Goal: Task Accomplishment & Management: Manage account settings

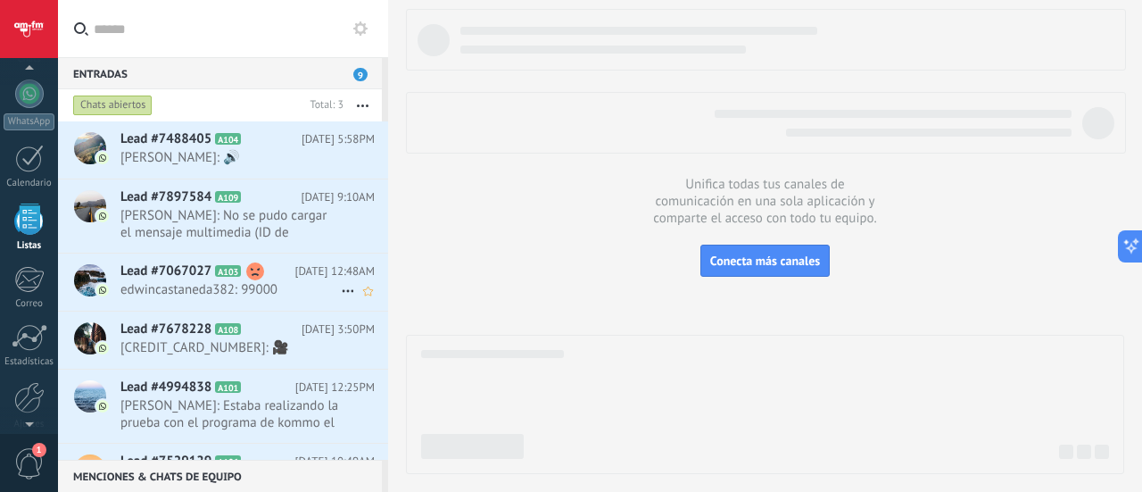
click at [309, 274] on span "[DATE] 12:48AM" at bounding box center [334, 271] width 80 height 18
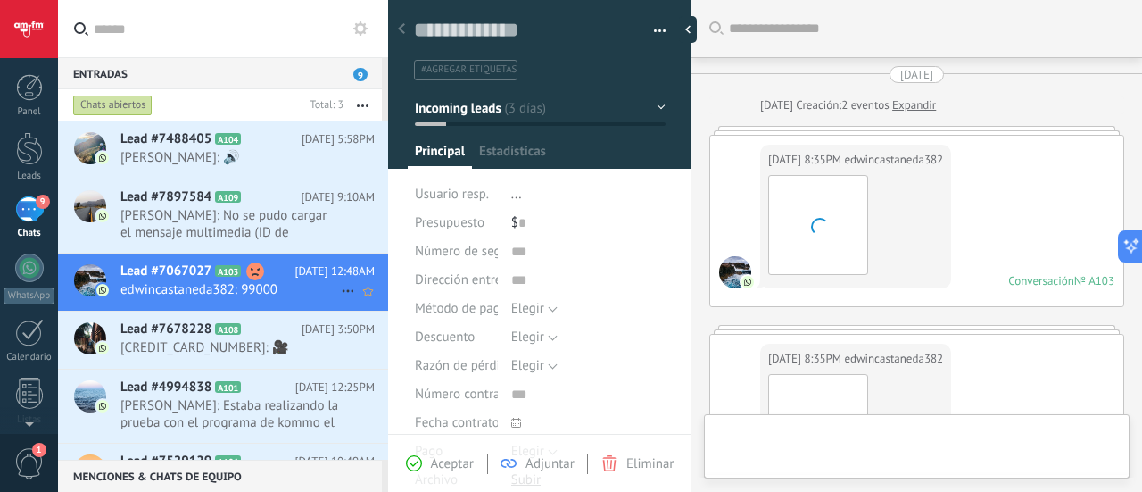
type textarea "**********"
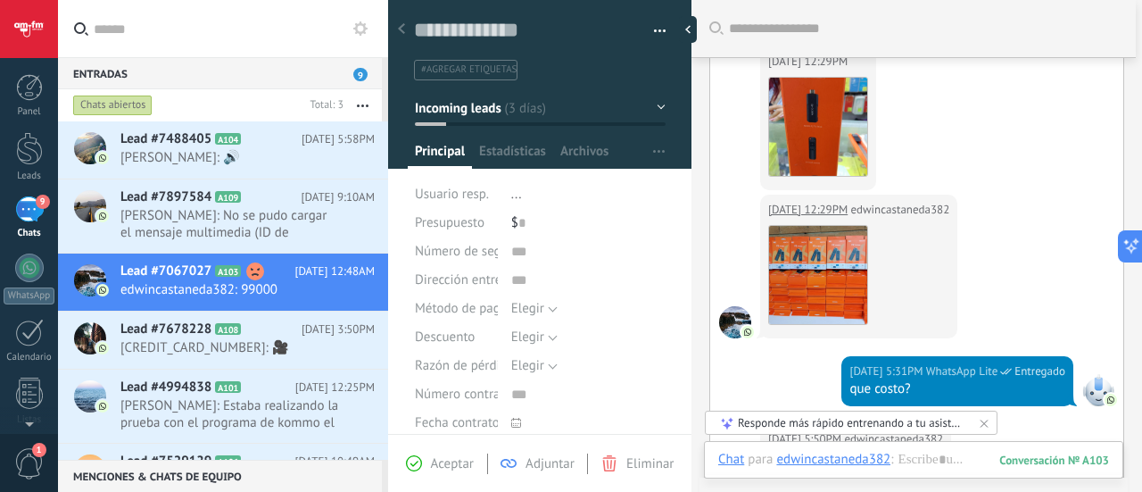
scroll to position [2693, 0]
click at [936, 195] on div "[DATE] 12:29PM edwincastaneda382 Descargar" at bounding box center [916, 120] width 413 height 148
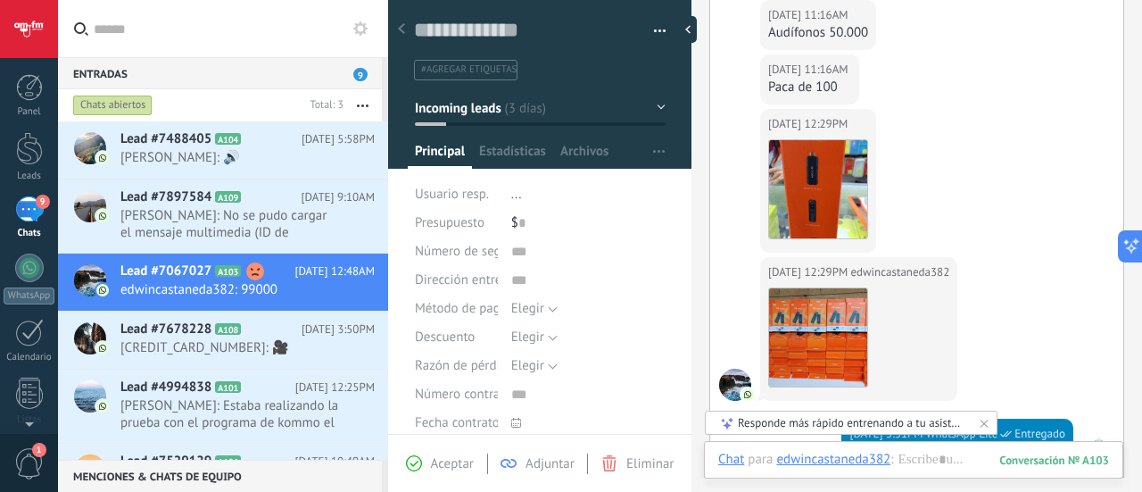
scroll to position [2628, 0]
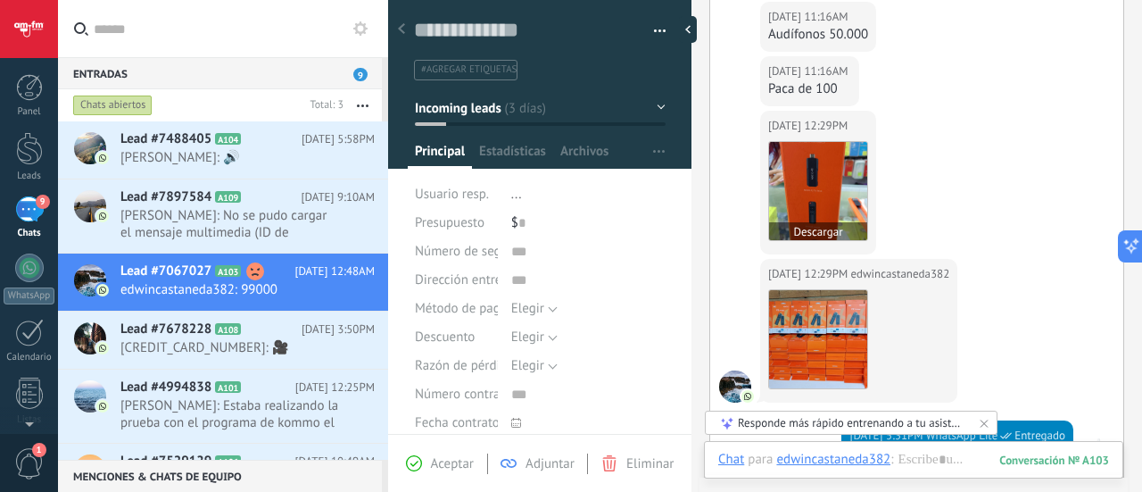
click at [850, 210] on img at bounding box center [818, 191] width 98 height 98
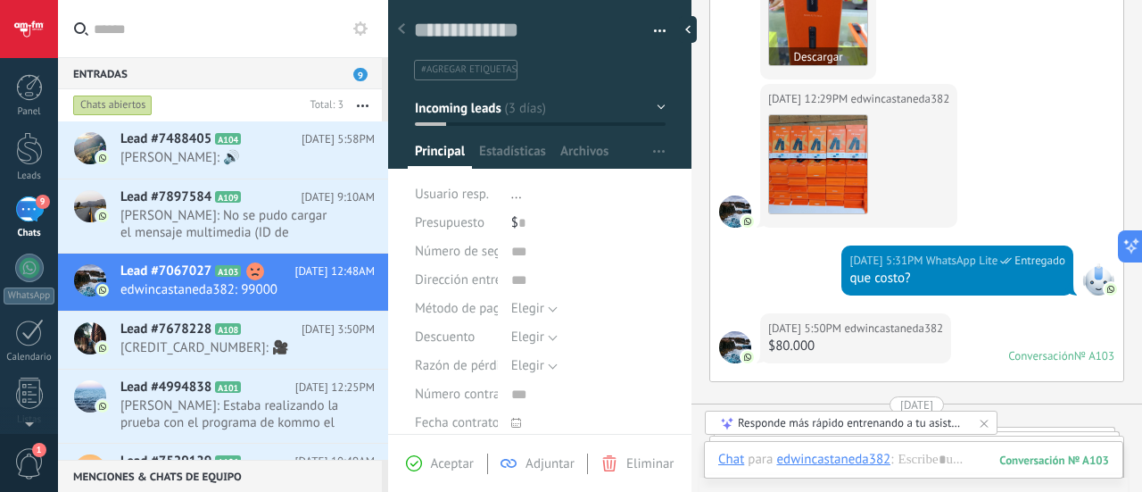
scroll to position [2802, 0]
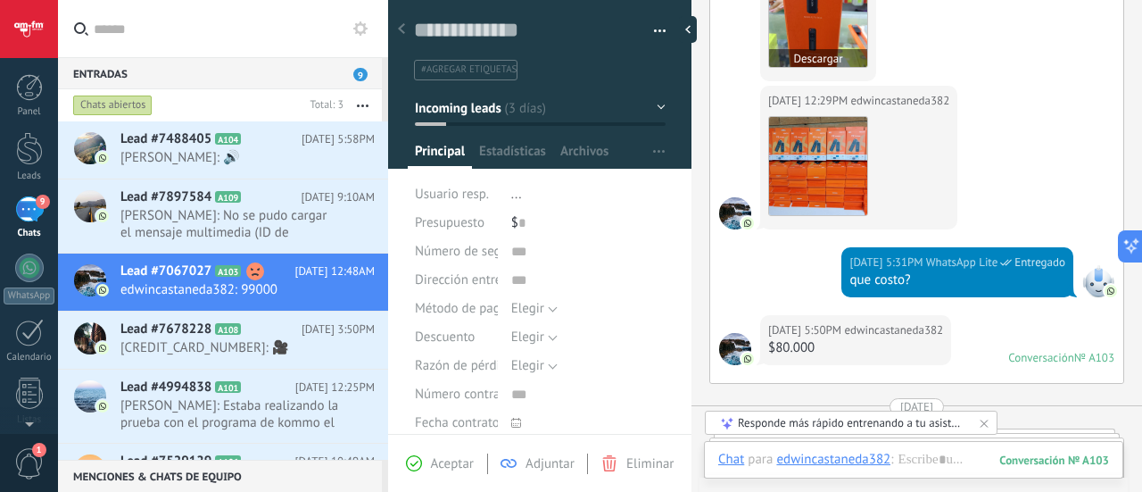
click at [850, 210] on img at bounding box center [818, 166] width 98 height 98
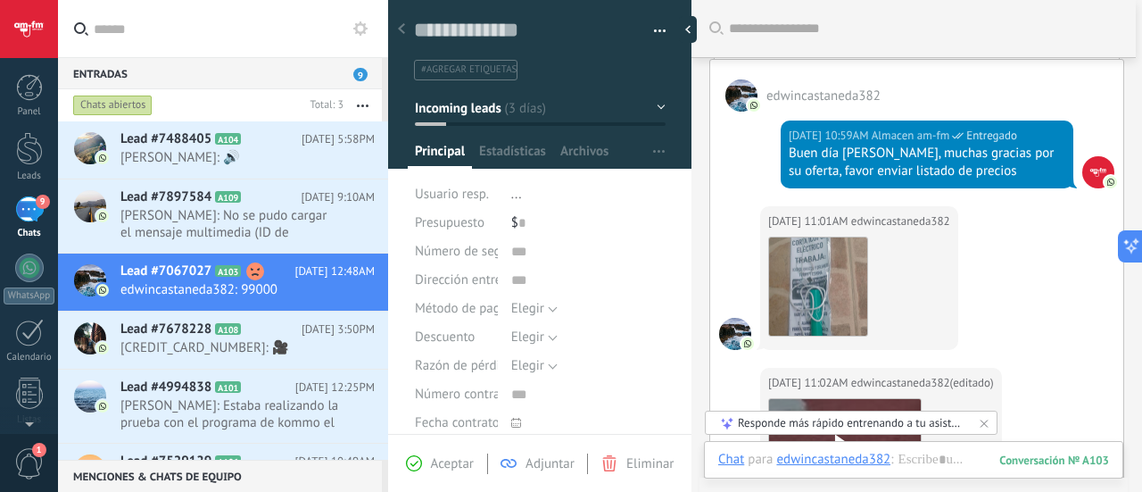
scroll to position [1320, 0]
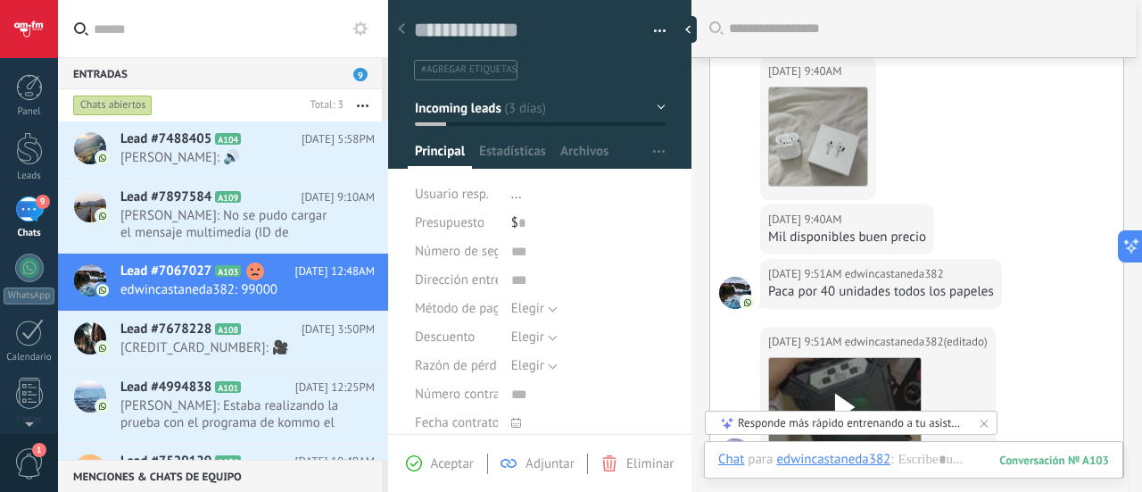
click at [959, 327] on div "[DATE] 9:51AM edwincastaneda382 (editado) editado [DATE] 9:51am Descargar" at bounding box center [878, 399] width 236 height 144
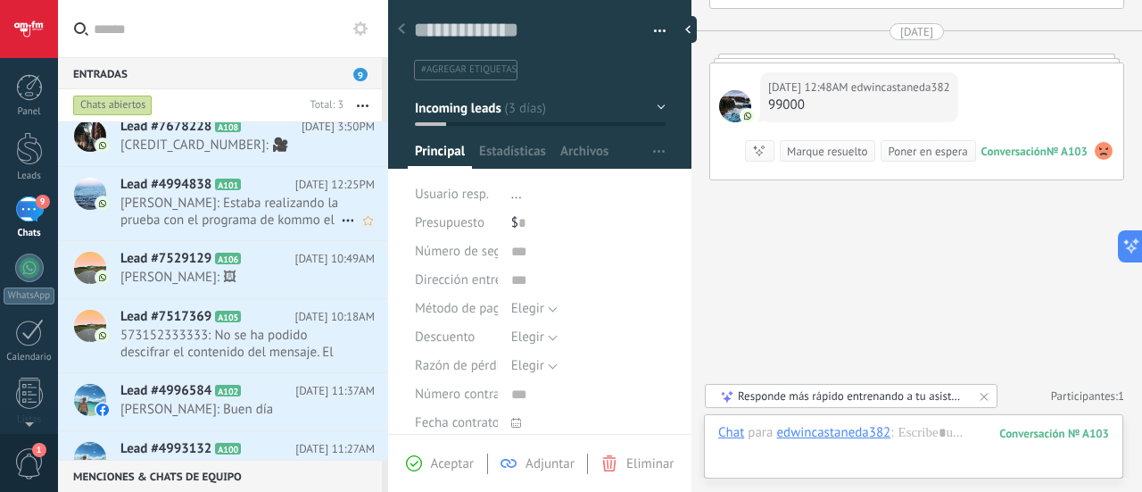
scroll to position [205, 0]
click at [36, 456] on span "1" at bounding box center [29, 463] width 30 height 31
